Goal: Information Seeking & Learning: Learn about a topic

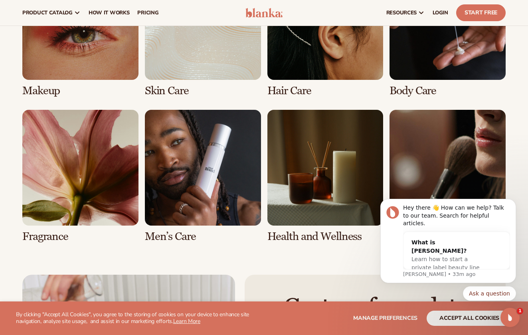
scroll to position [1464, 0]
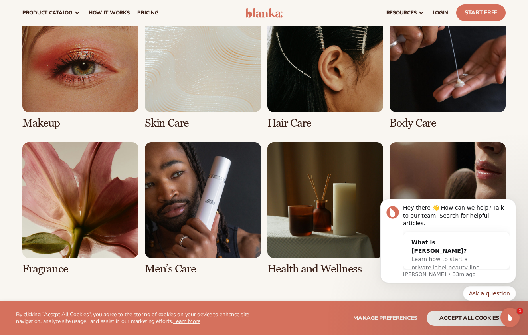
click at [186, 94] on link "2 / 8" at bounding box center [203, 62] width 116 height 133
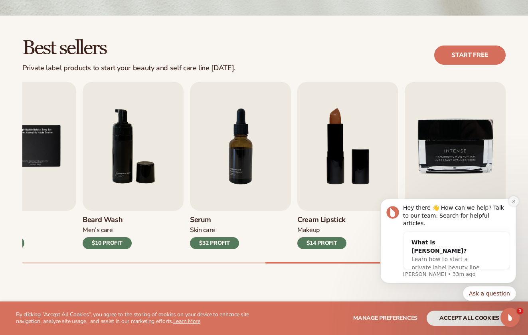
click at [514, 204] on icon "Dismiss notification" at bounding box center [514, 201] width 4 height 4
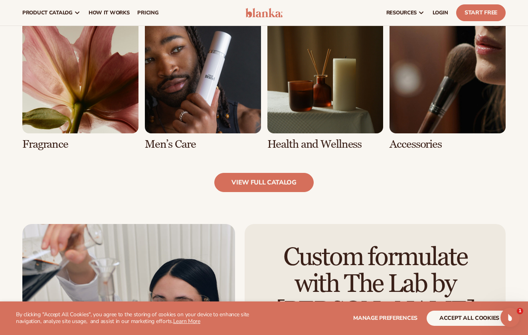
scroll to position [690, 0]
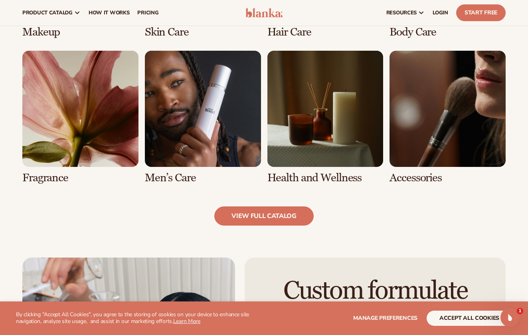
click at [213, 143] on link "6 / 8" at bounding box center [203, 117] width 116 height 133
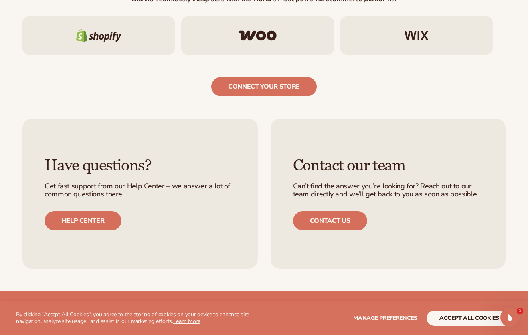
scroll to position [1543, 0]
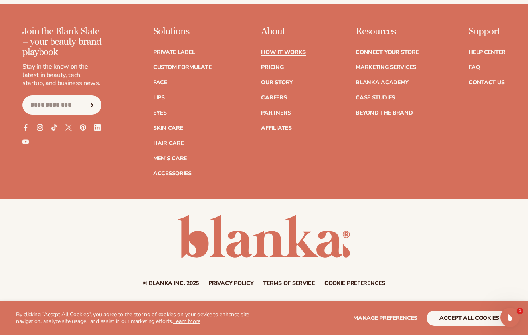
click at [274, 51] on link "How It Works" at bounding box center [283, 52] width 45 height 6
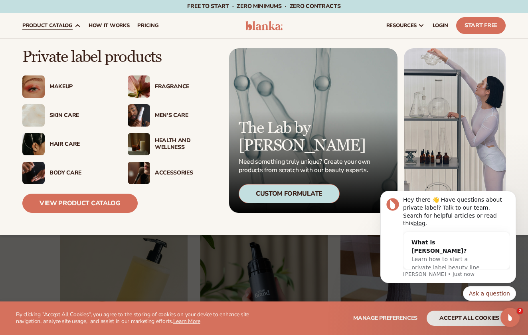
click at [151, 85] on div "Fragrance" at bounding box center [183, 86] width 67 height 7
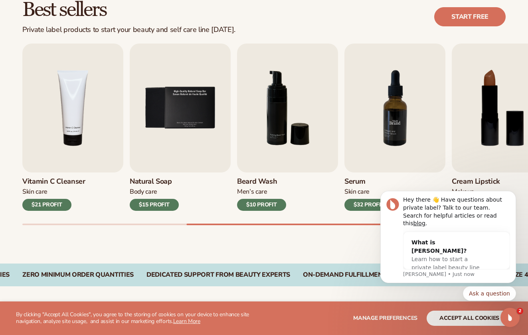
click at [408, 69] on img "7 / 9" at bounding box center [394, 108] width 101 height 129
